Goal: Navigation & Orientation: Find specific page/section

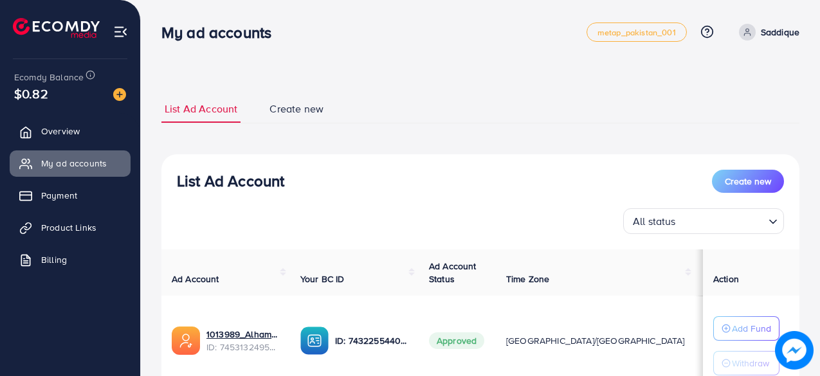
scroll to position [191, 0]
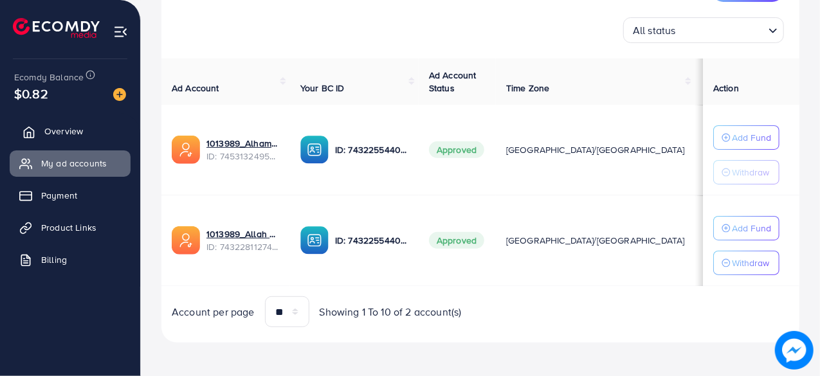
click at [112, 125] on link "Overview" at bounding box center [70, 131] width 121 height 26
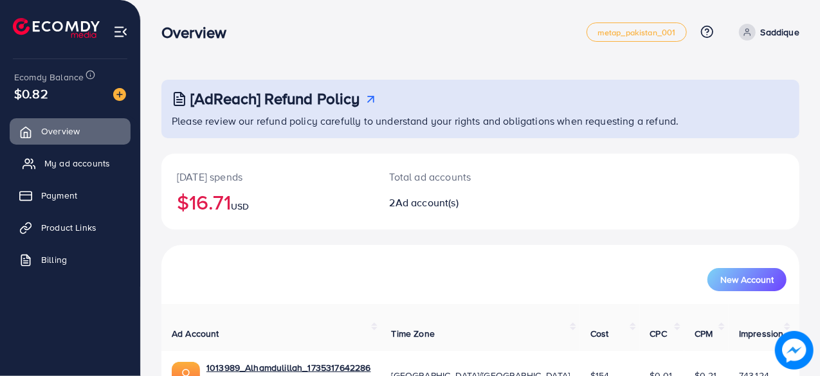
click at [80, 173] on link "My ad accounts" at bounding box center [70, 163] width 121 height 26
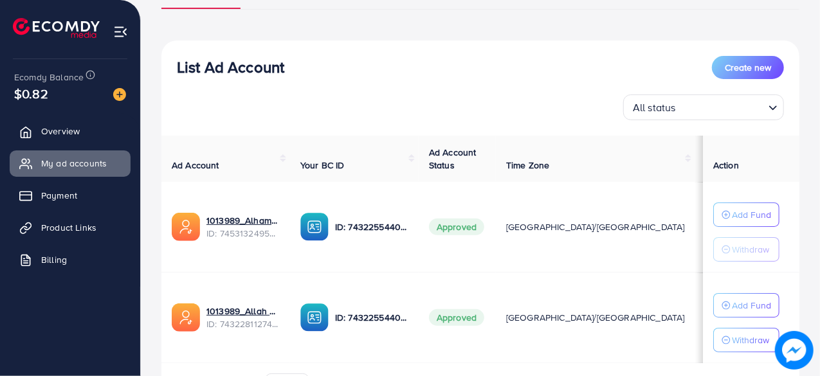
scroll to position [129, 0]
